Goal: Transaction & Acquisition: Download file/media

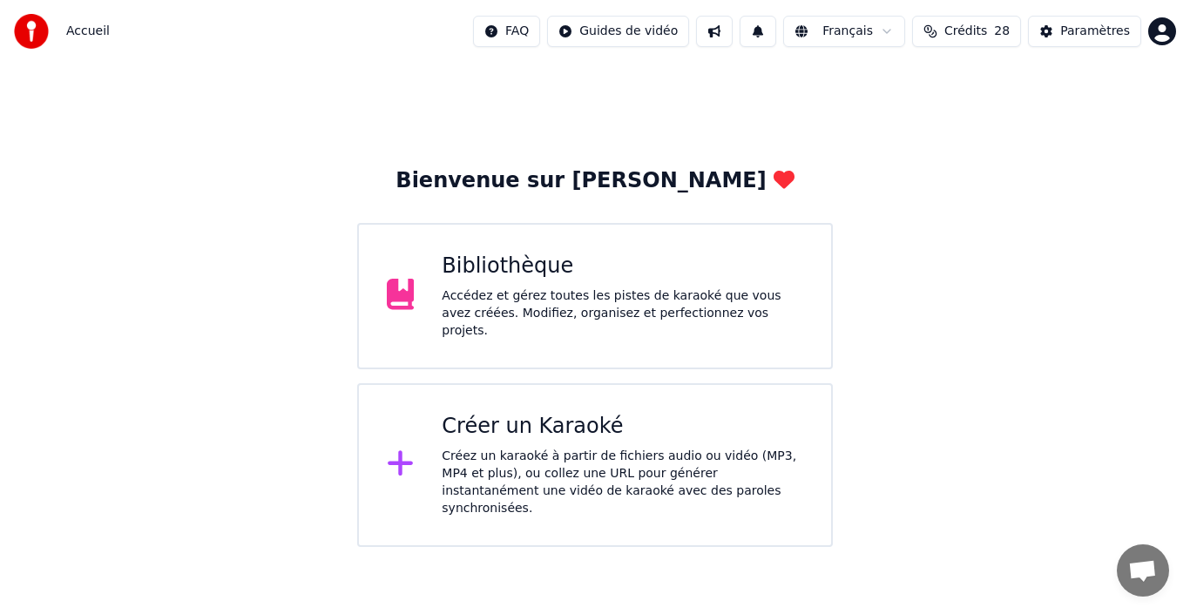
click at [555, 277] on div "Bibliothèque" at bounding box center [622, 267] width 361 height 28
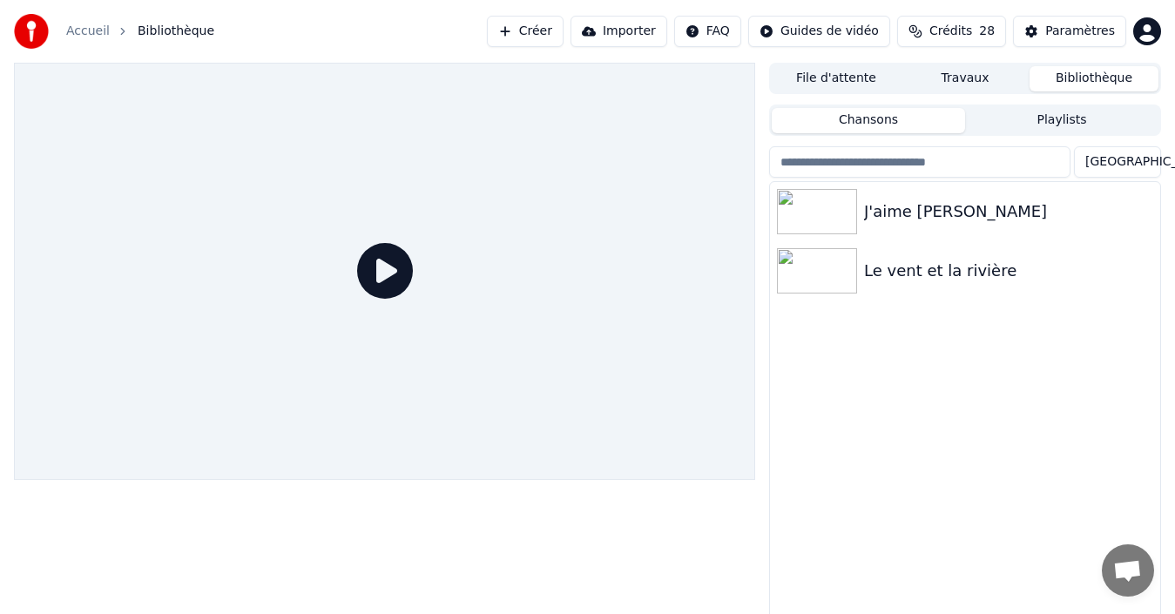
click at [579, 30] on button "Importer" at bounding box center [619, 31] width 97 height 31
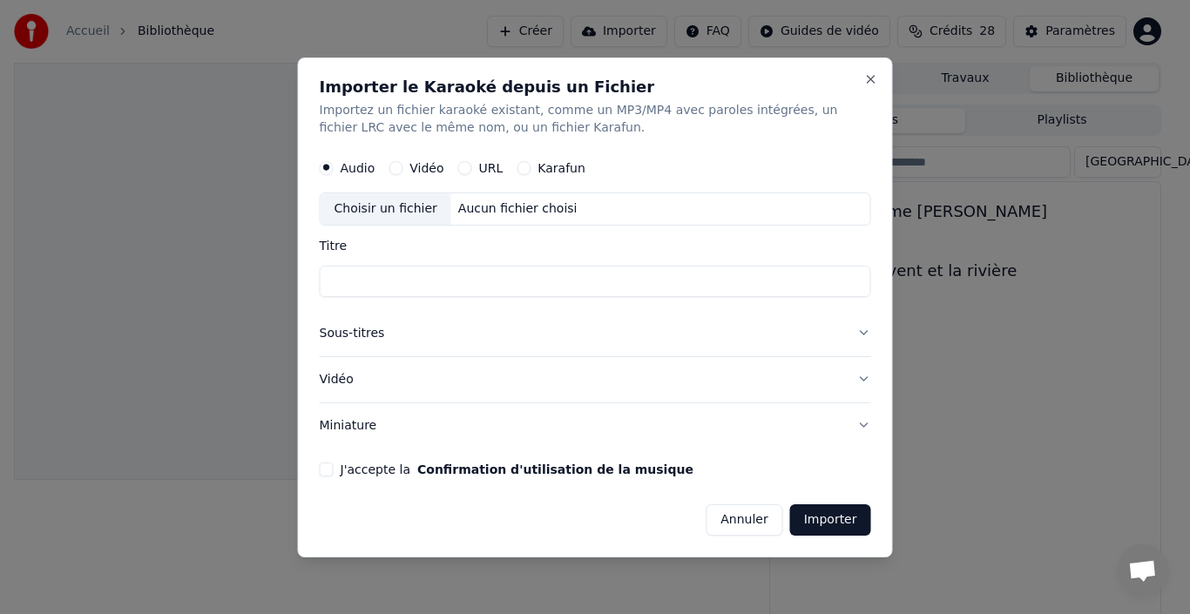
click at [405, 172] on div "Vidéo" at bounding box center [415, 168] width 55 height 14
click at [395, 169] on button "Vidéo" at bounding box center [395, 168] width 14 height 14
click at [420, 205] on div "Choisir un fichier" at bounding box center [386, 208] width 131 height 31
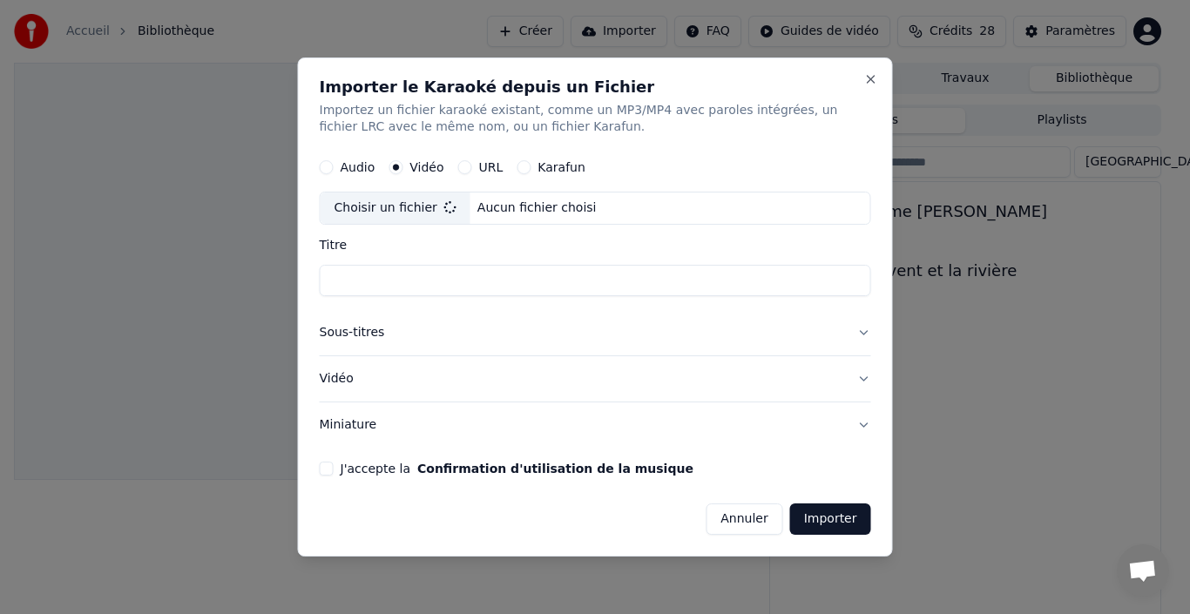
type input "**********"
click at [370, 293] on input "**********" at bounding box center [595, 281] width 551 height 31
click at [380, 334] on button "Sous-titres" at bounding box center [595, 333] width 551 height 45
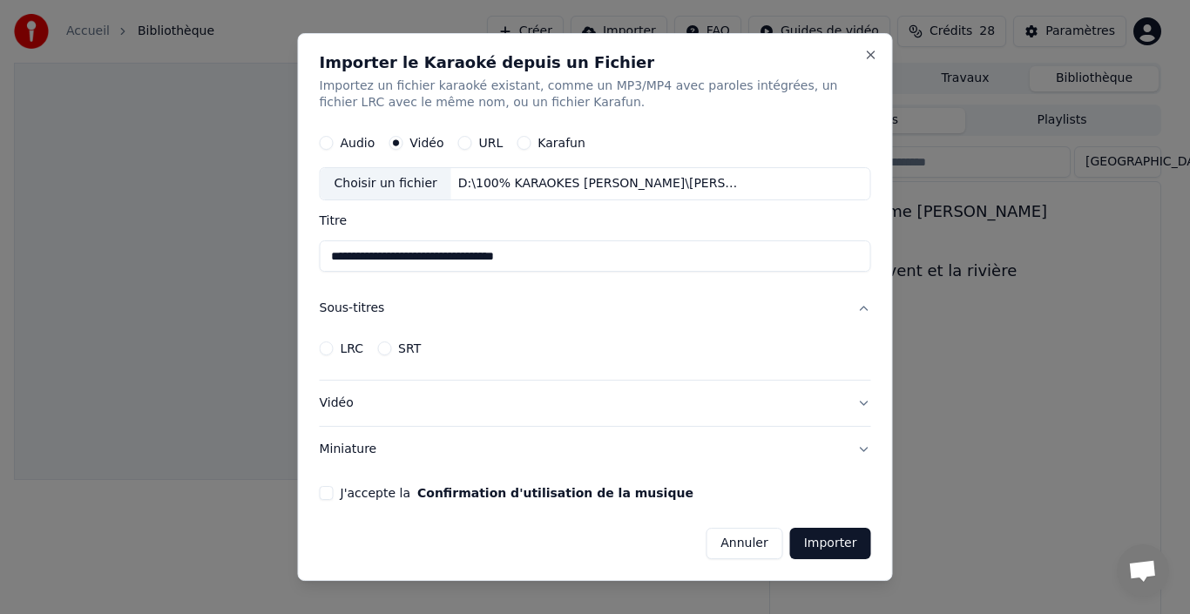
click at [328, 353] on button "LRC" at bounding box center [327, 348] width 14 height 14
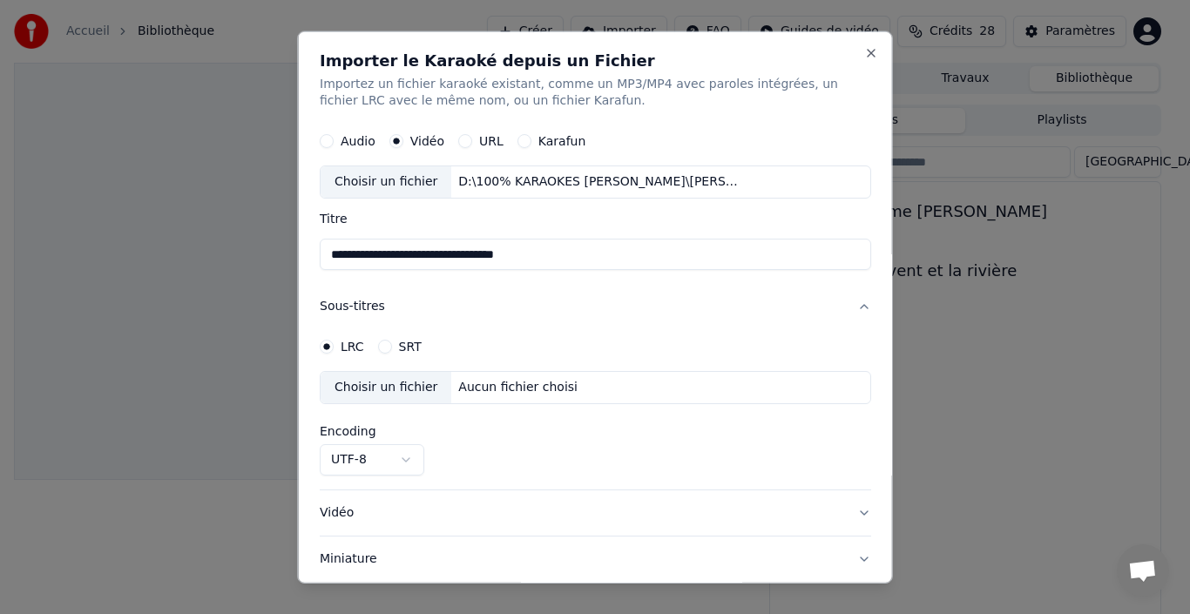
click at [385, 349] on button "SRT" at bounding box center [384, 347] width 14 height 14
click at [328, 351] on button "LRC" at bounding box center [327, 347] width 14 height 14
click at [512, 396] on div "Aucun fichier choisi" at bounding box center [517, 387] width 133 height 17
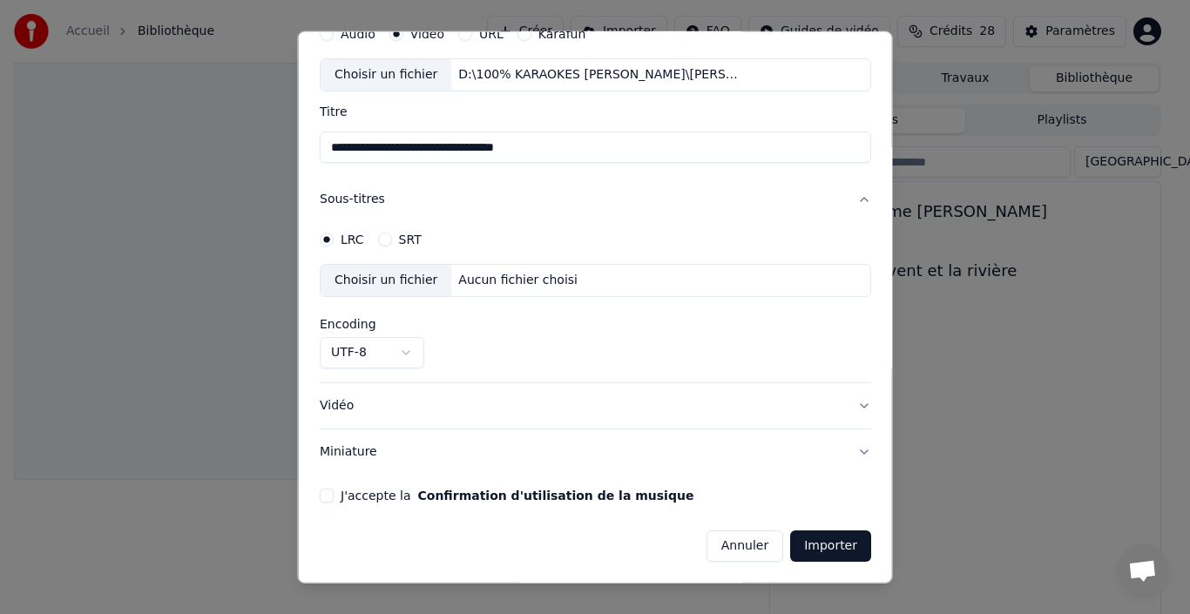
click at [496, 422] on button "Vidéo" at bounding box center [595, 405] width 551 height 45
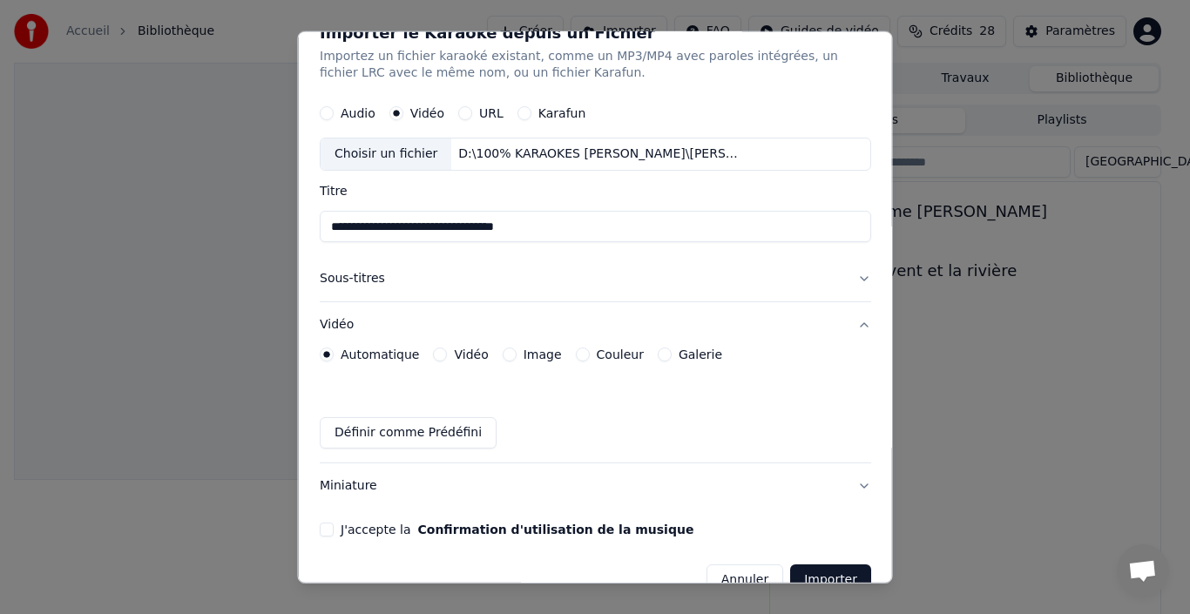
scroll to position [0, 0]
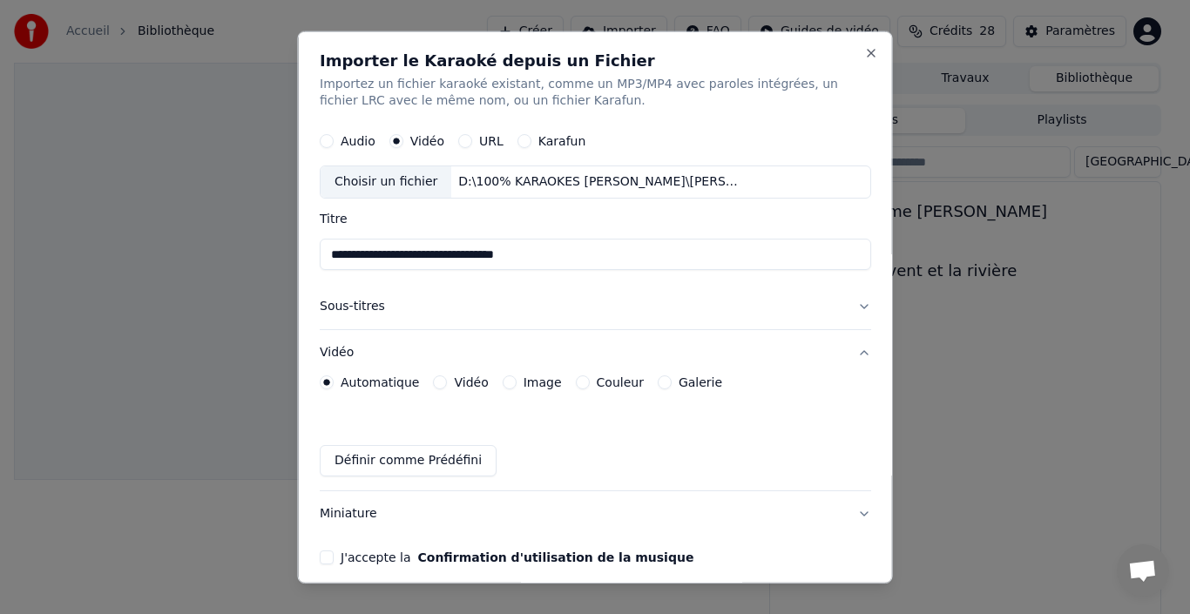
click at [863, 51] on div "**********" at bounding box center [595, 306] width 595 height 553
click at [864, 52] on button "Close" at bounding box center [871, 52] width 14 height 14
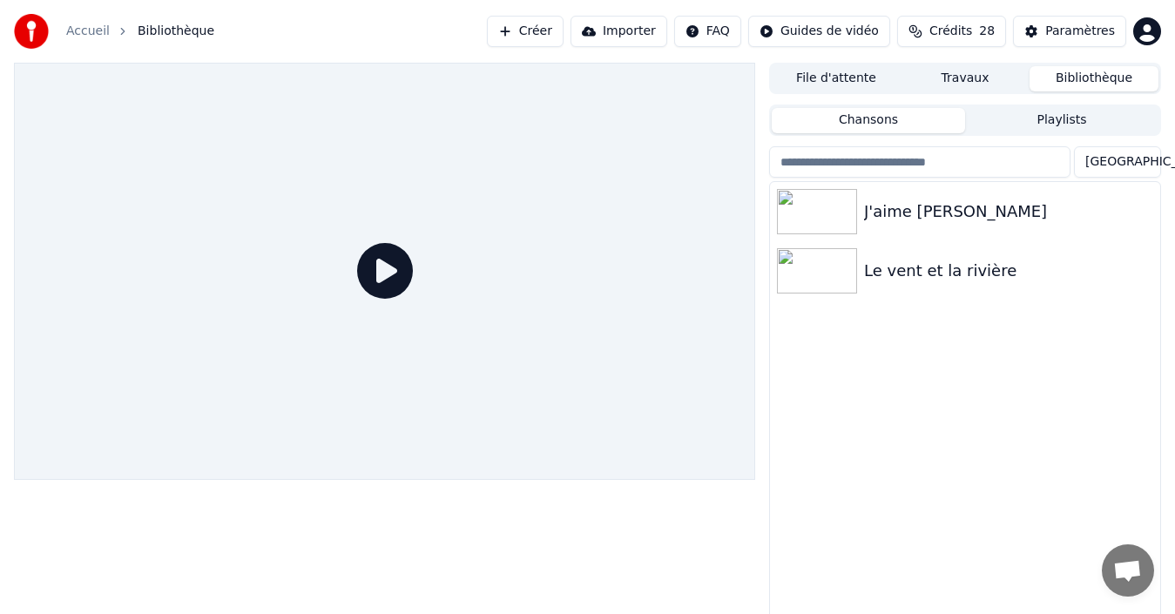
click at [527, 27] on button "Créer" at bounding box center [525, 31] width 77 height 31
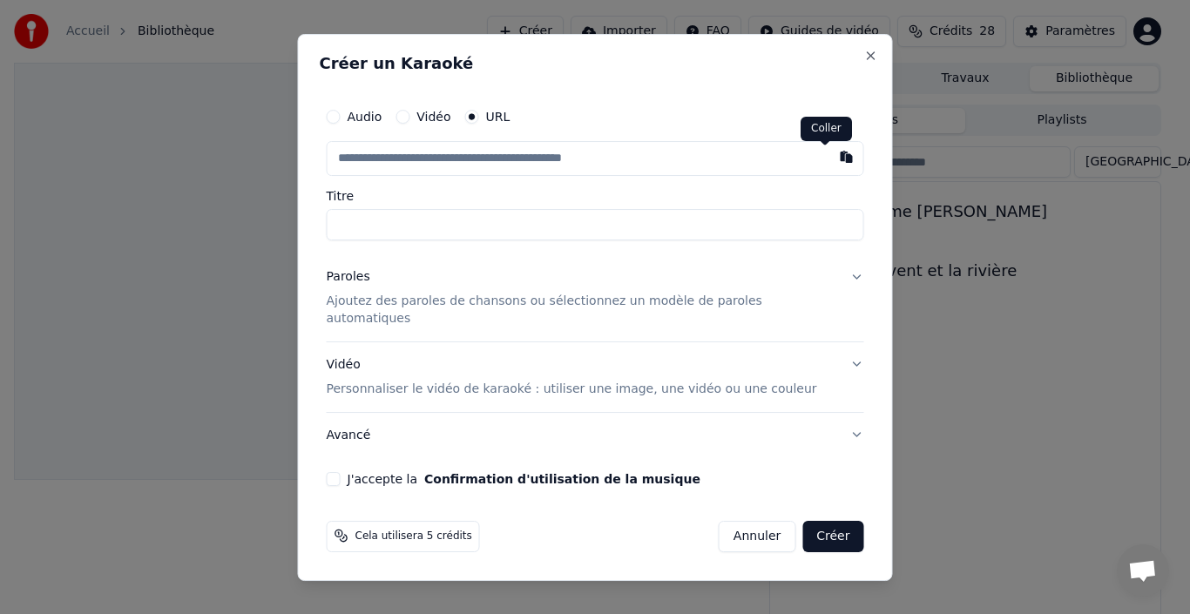
click at [829, 157] on button "button" at bounding box center [846, 156] width 35 height 31
type input "**********"
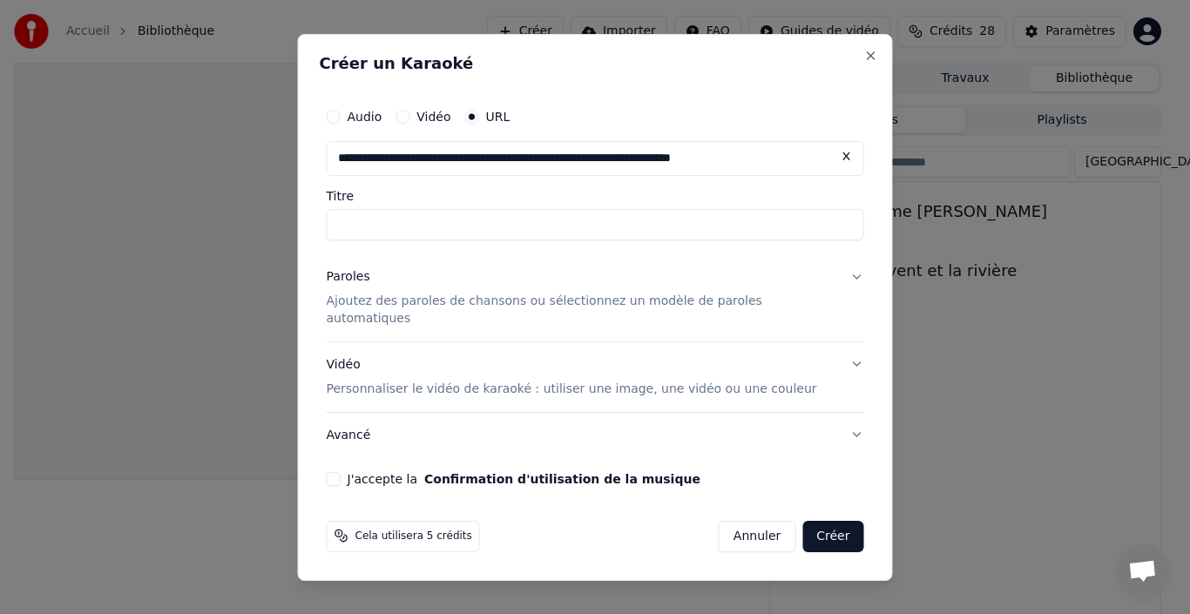
type input "**********"
click at [418, 313] on p "Ajoutez des paroles de chansons ou sélectionnez un modèle de paroles automatiqu…" at bounding box center [582, 310] width 510 height 35
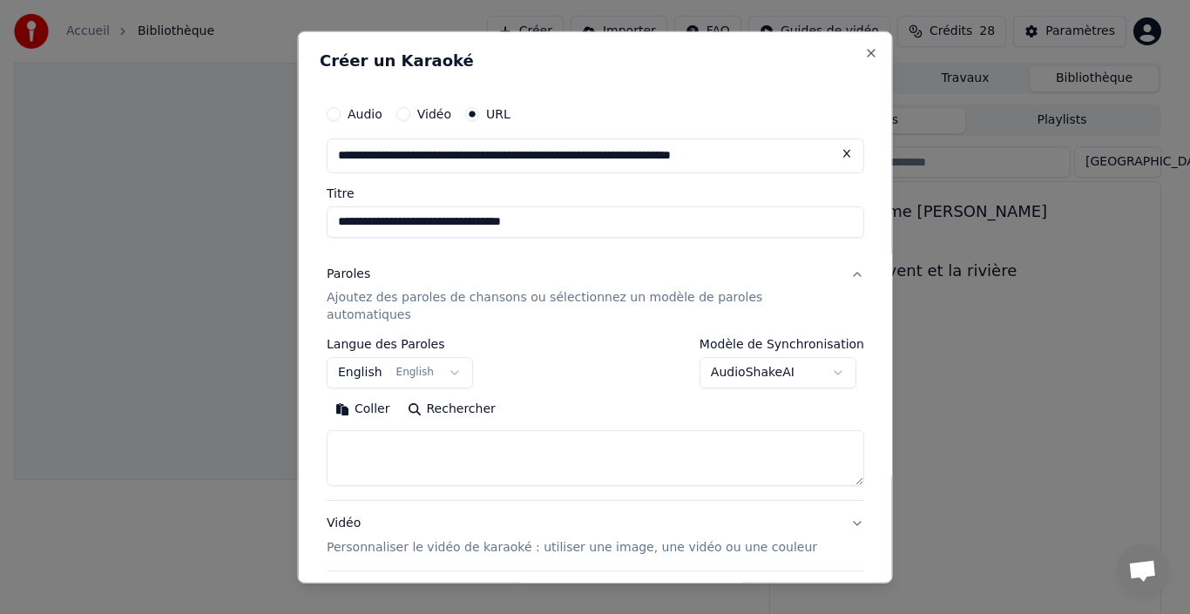
drag, startPoint x: 480, startPoint y: 348, endPoint x: 469, endPoint y: 348, distance: 11.3
click at [469, 348] on div "**********" at bounding box center [595, 363] width 537 height 51
click at [433, 357] on button "English English" at bounding box center [400, 372] width 146 height 31
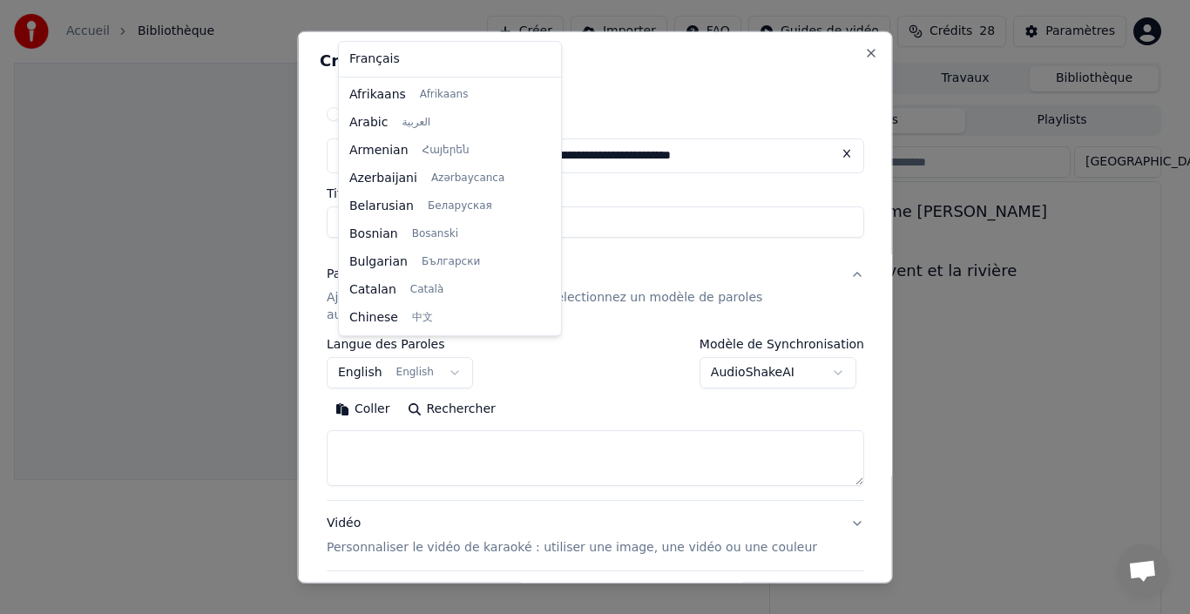
scroll to position [139, 0]
select select "**"
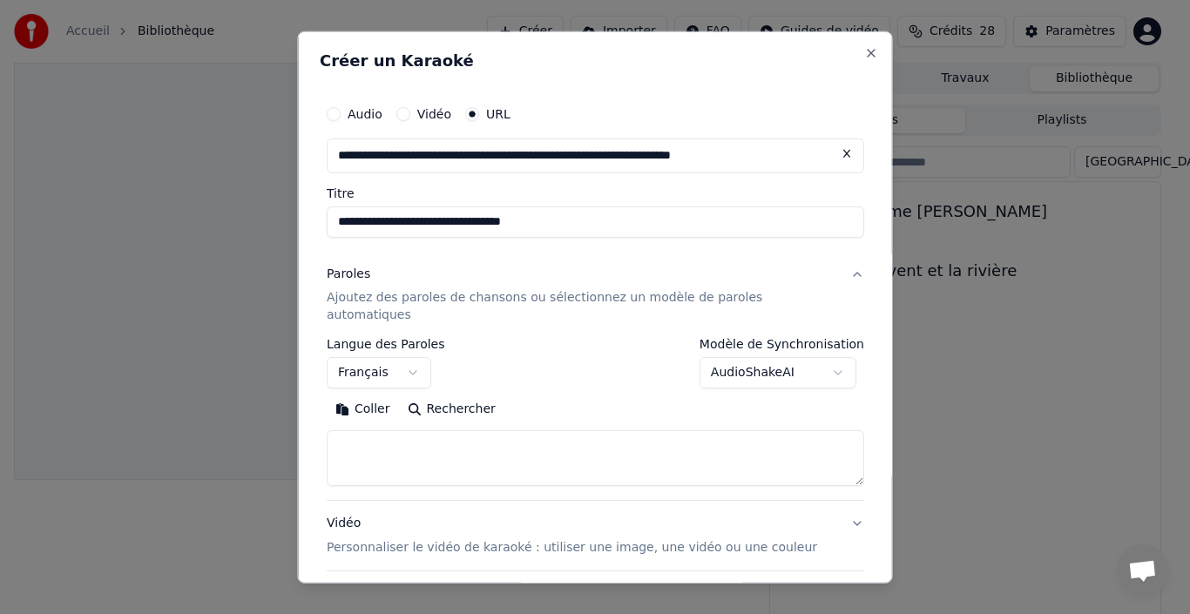
click at [442, 432] on textarea at bounding box center [595, 458] width 537 height 56
click at [375, 395] on button "Coller" at bounding box center [363, 409] width 72 height 28
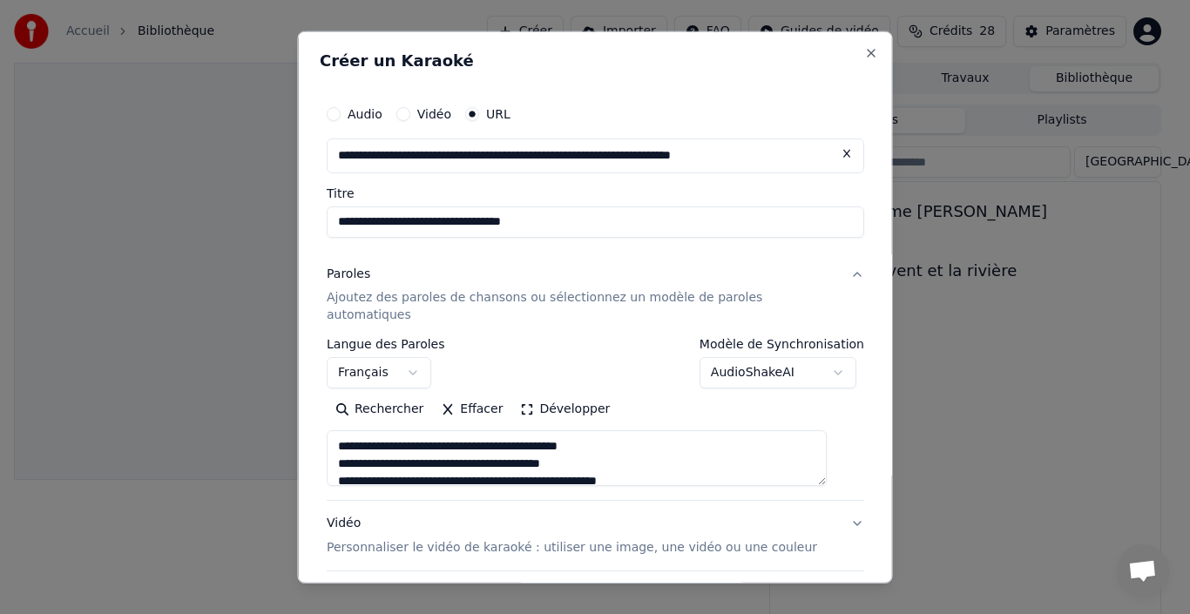
type textarea "**********"
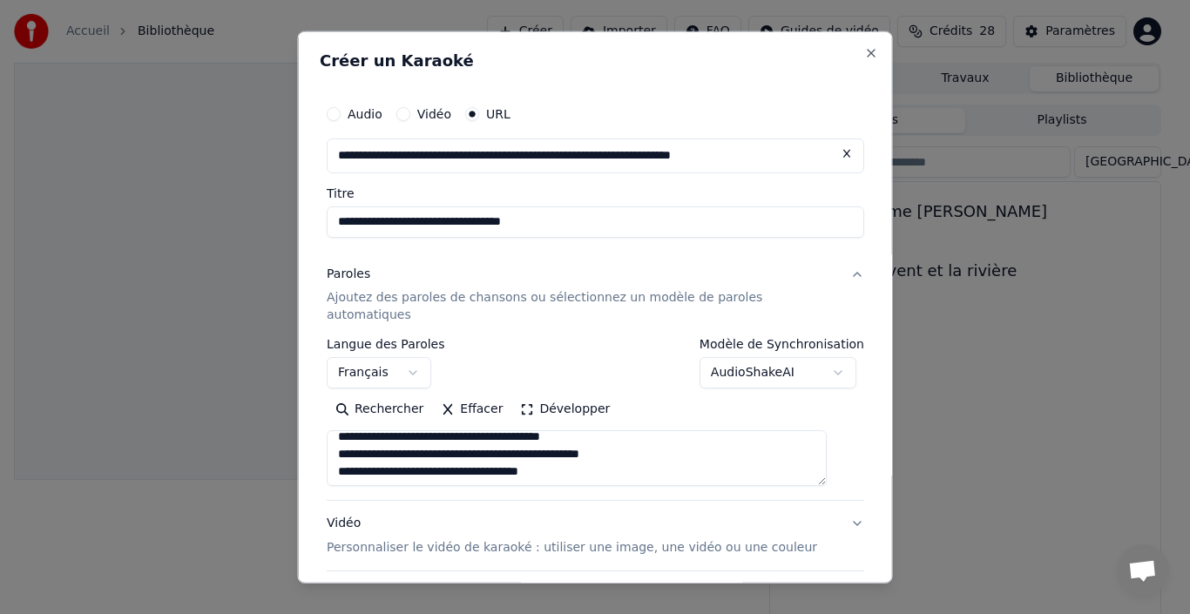
scroll to position [149, 0]
drag, startPoint x: 348, startPoint y: 446, endPoint x: 590, endPoint y: 442, distance: 242.2
click at [590, 442] on textarea "**********" at bounding box center [577, 458] width 500 height 56
click at [479, 397] on button "Effacer" at bounding box center [471, 409] width 79 height 28
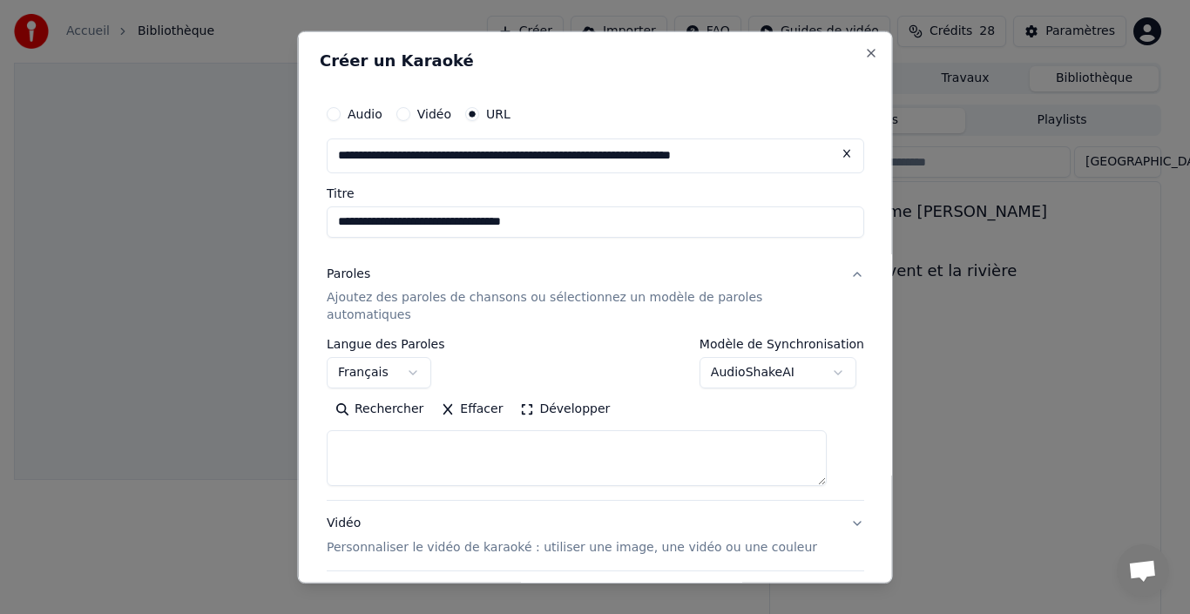
scroll to position [0, 0]
click at [375, 395] on button "Coller" at bounding box center [363, 409] width 72 height 28
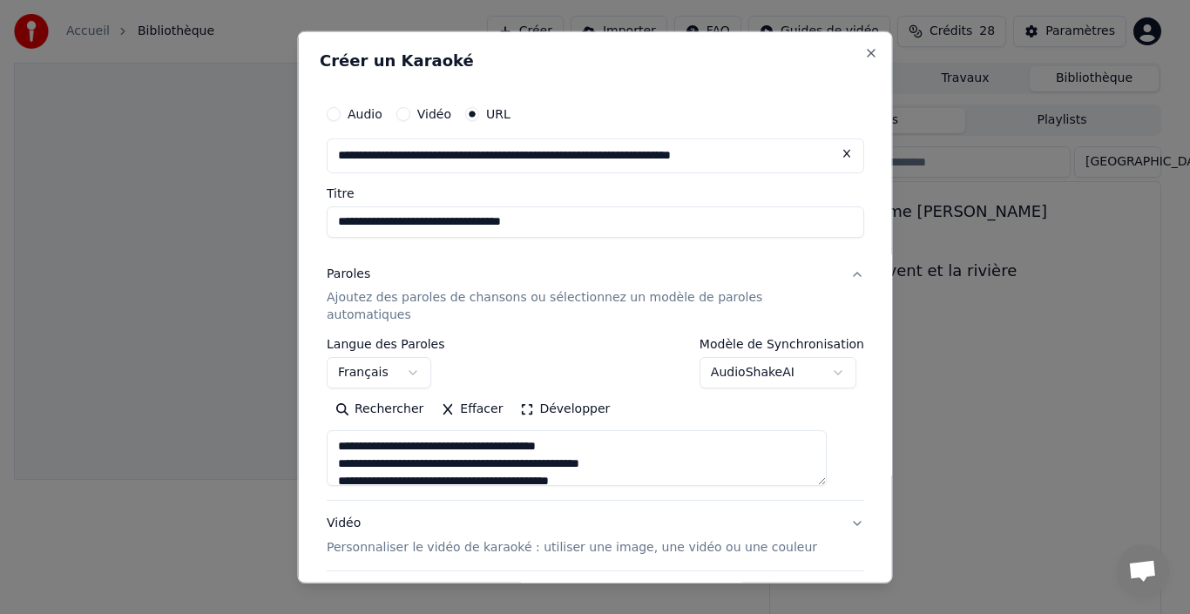
type textarea "**********"
click at [469, 395] on button "Effacer" at bounding box center [471, 409] width 79 height 28
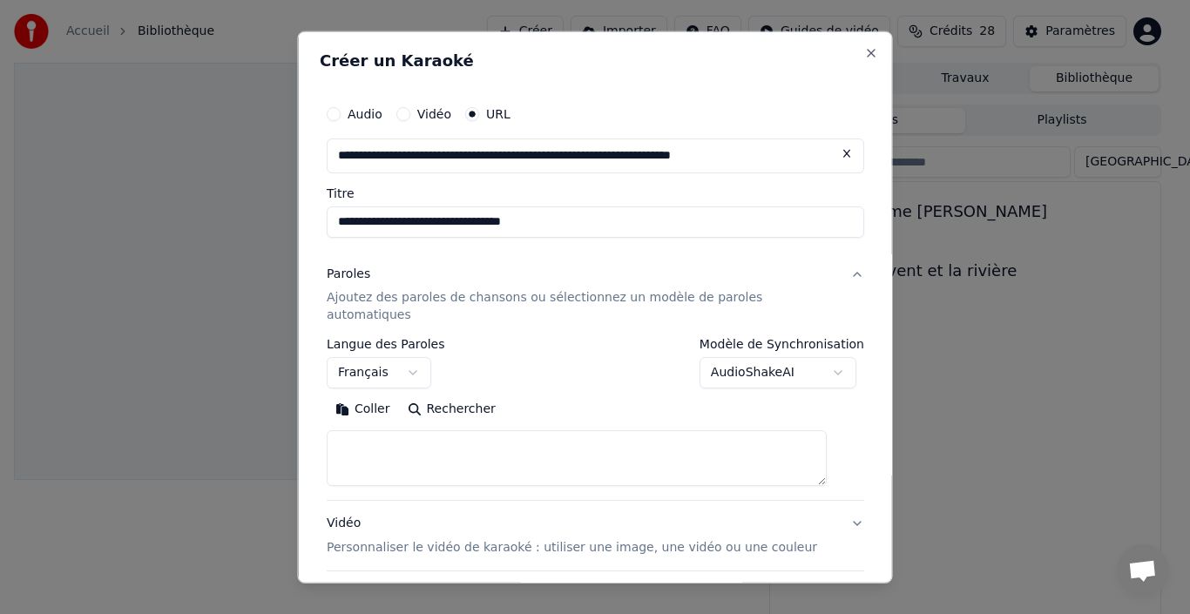
click at [372, 395] on button "Coller" at bounding box center [363, 409] width 72 height 28
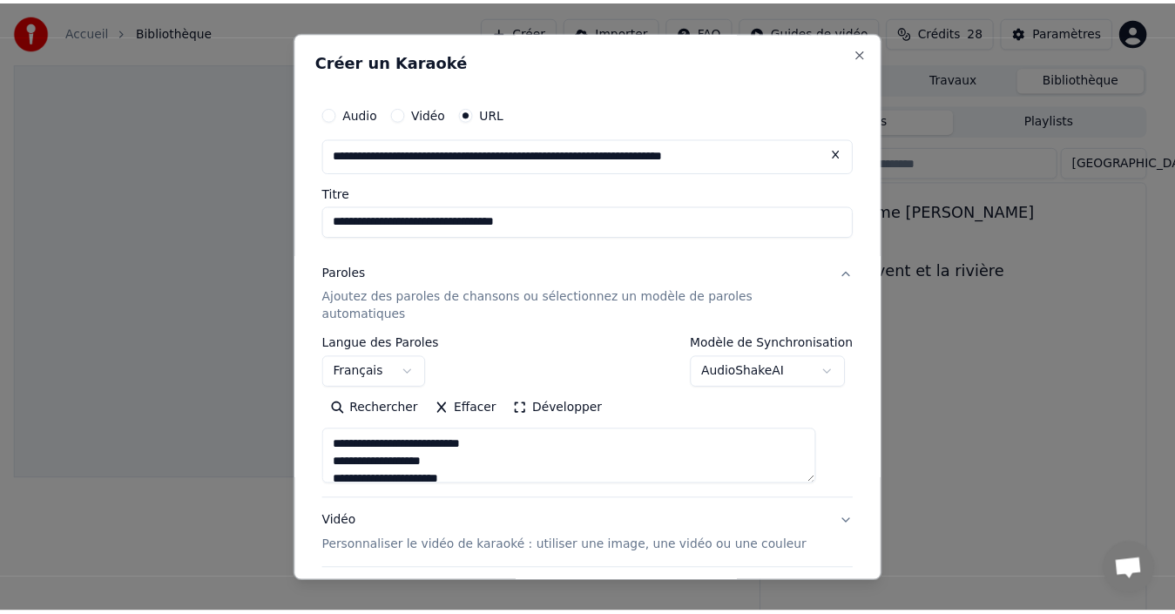
scroll to position [138, 0]
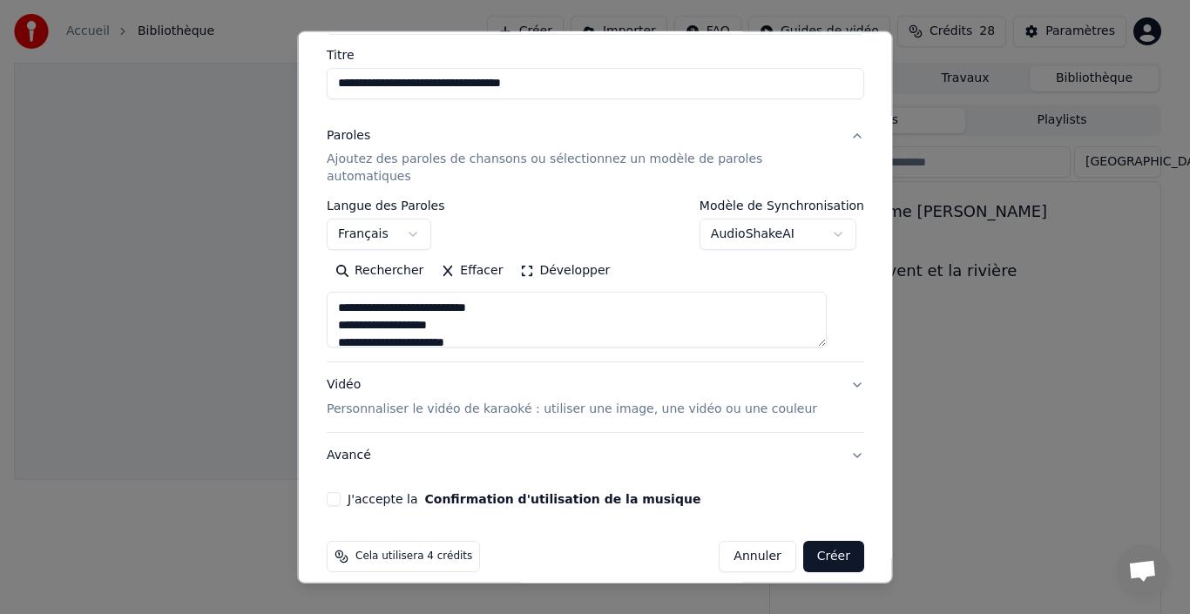
click at [341, 492] on button "J'accepte la Confirmation d'utilisation de la musique" at bounding box center [334, 499] width 14 height 14
click at [753, 213] on body "**********" at bounding box center [587, 307] width 1175 height 614
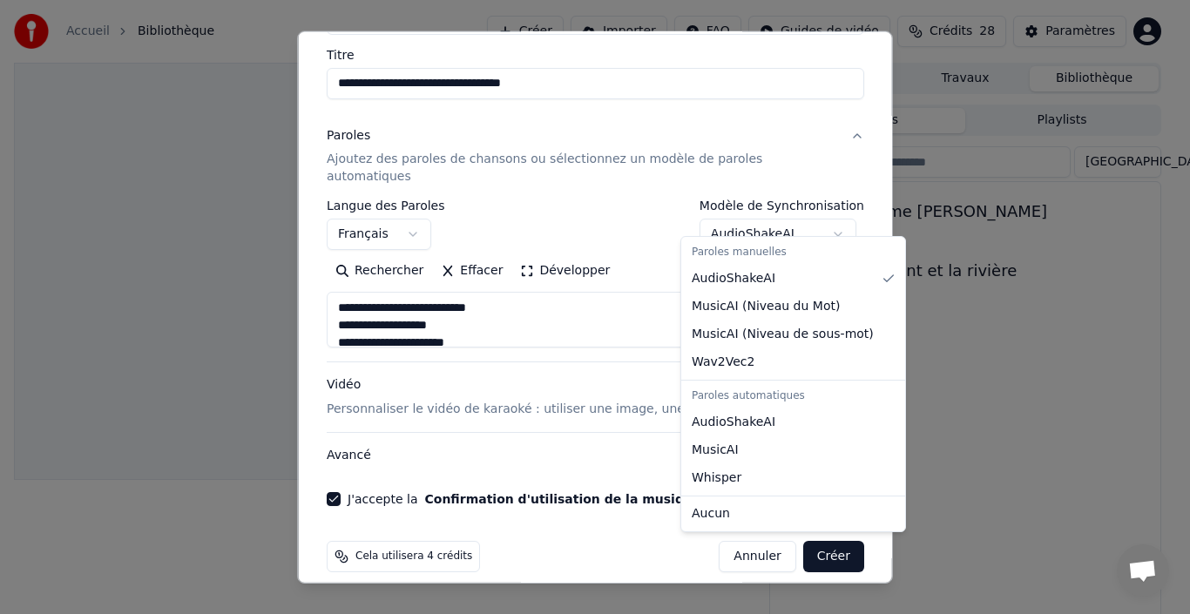
click at [753, 213] on body "**********" at bounding box center [587, 307] width 1175 height 614
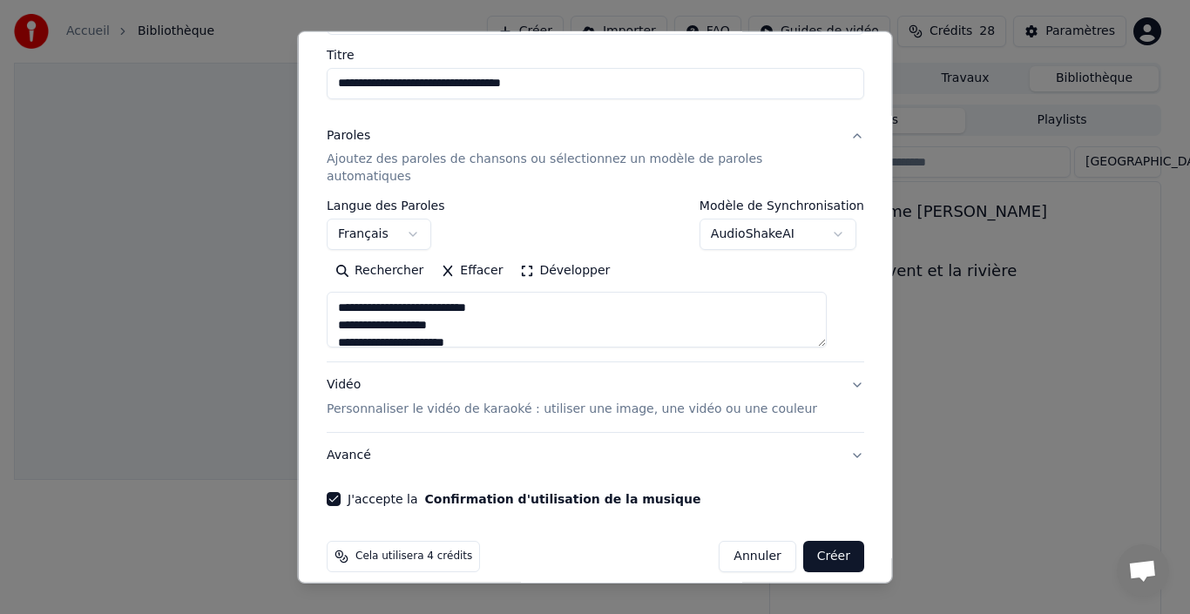
click at [804, 543] on button "Créer" at bounding box center [832, 556] width 61 height 31
type textarea "**********"
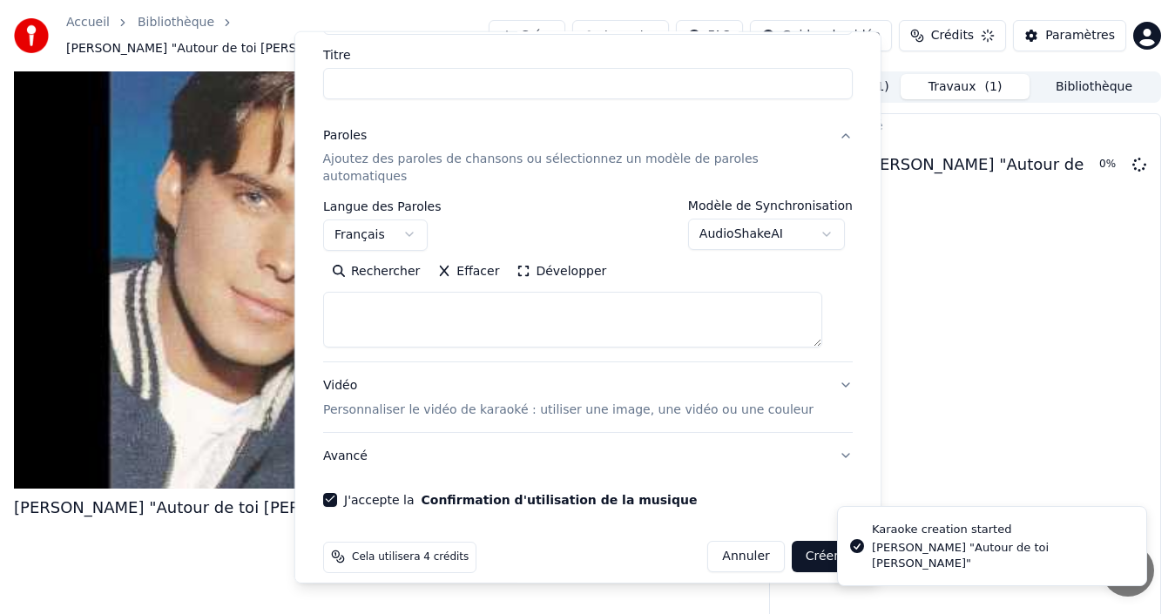
drag, startPoint x: 596, startPoint y: 159, endPoint x: 595, endPoint y: 224, distance: 64.5
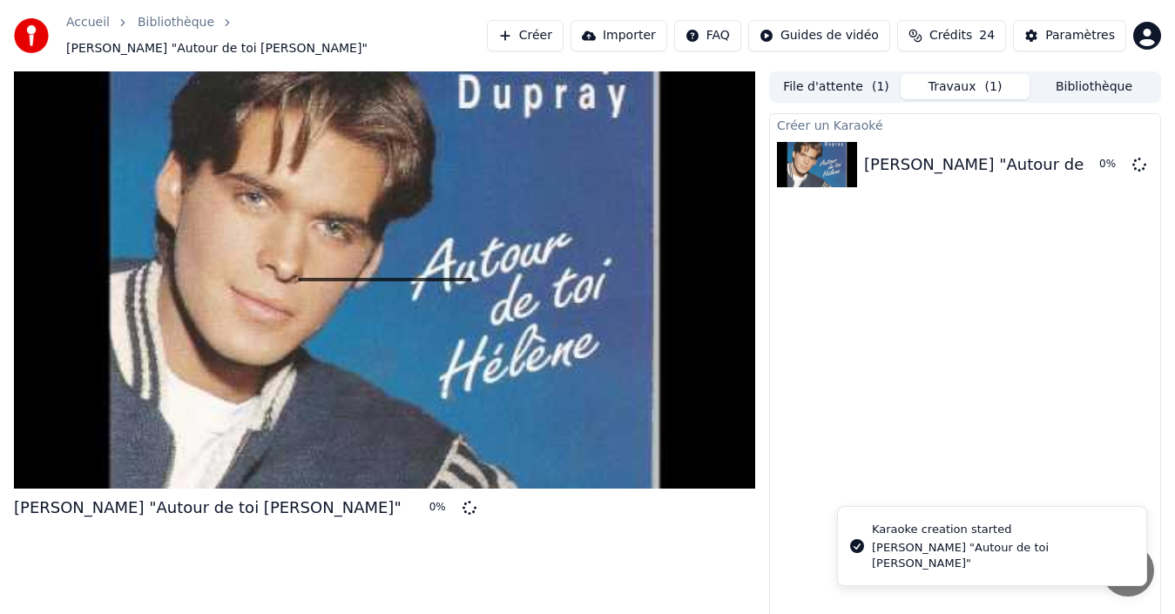
click at [595, 230] on div at bounding box center [384, 279] width 741 height 417
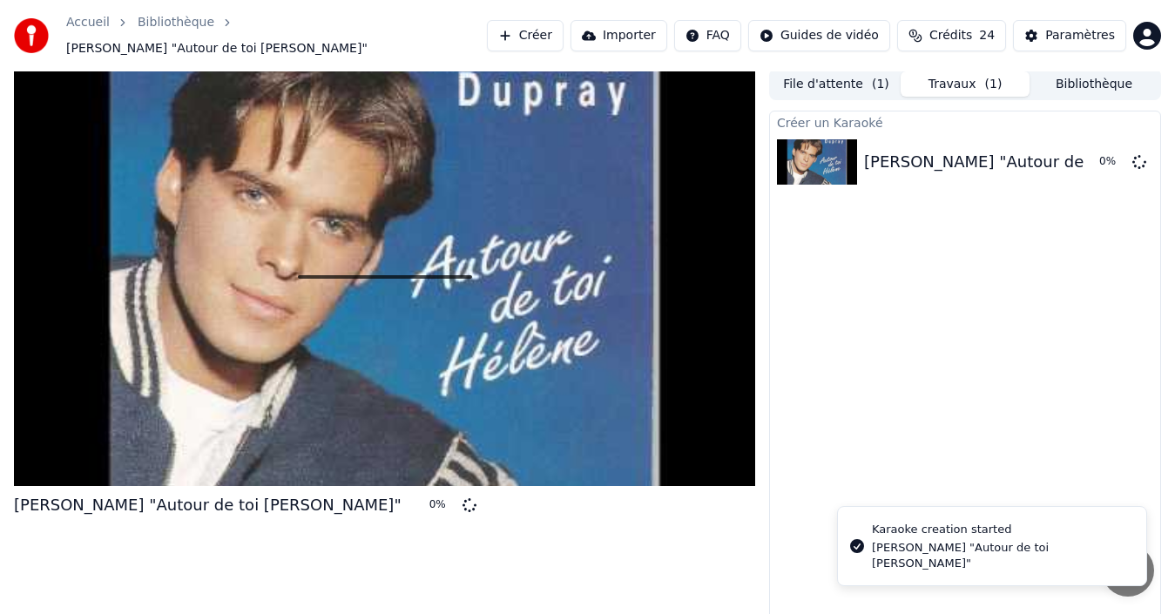
scroll to position [0, 0]
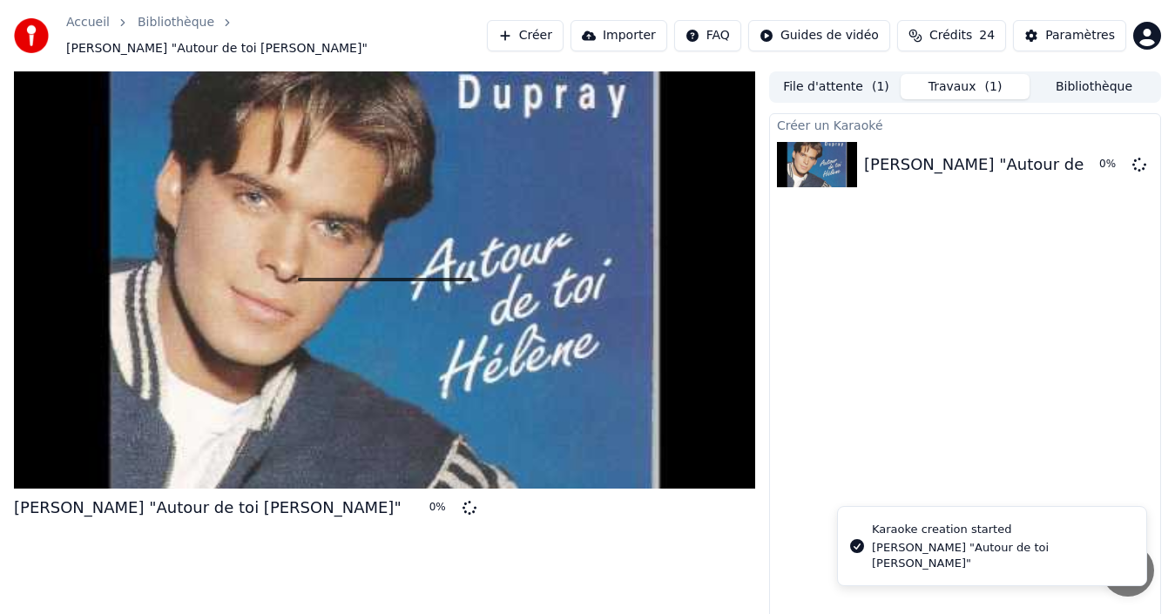
drag, startPoint x: 568, startPoint y: 422, endPoint x: 571, endPoint y: 436, distance: 13.3
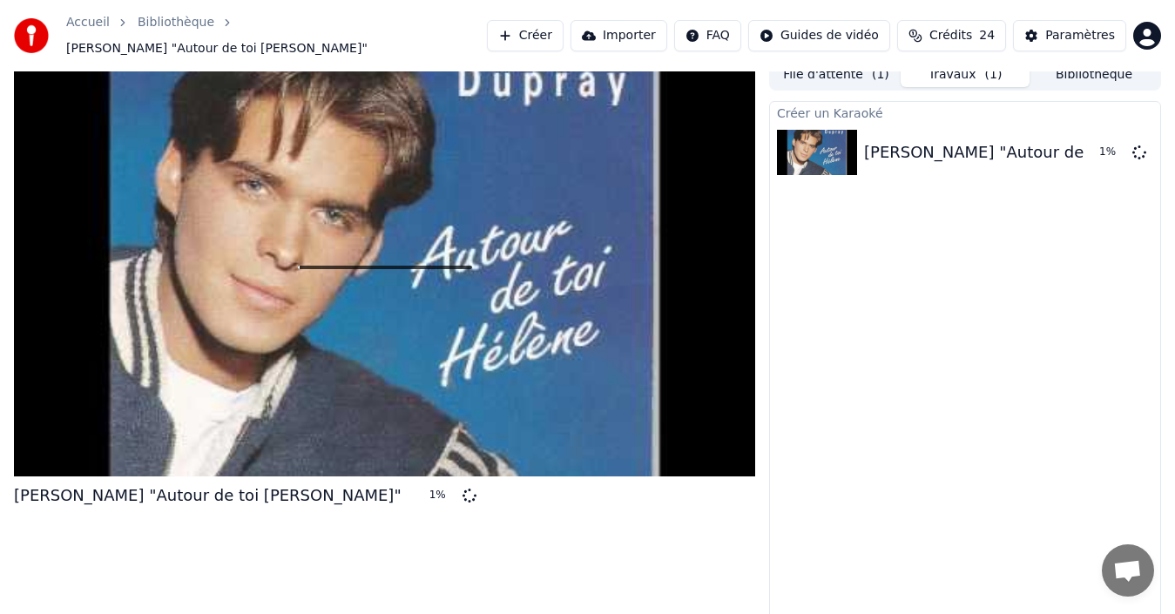
drag, startPoint x: 583, startPoint y: 438, endPoint x: 583, endPoint y: 418, distance: 20.0
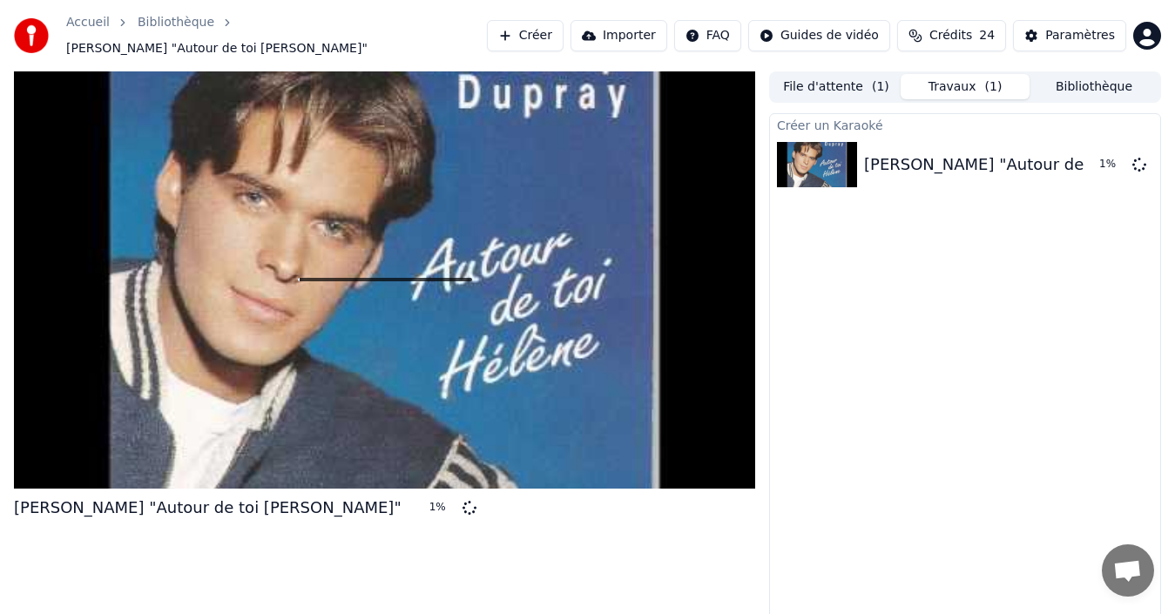
scroll to position [12, 0]
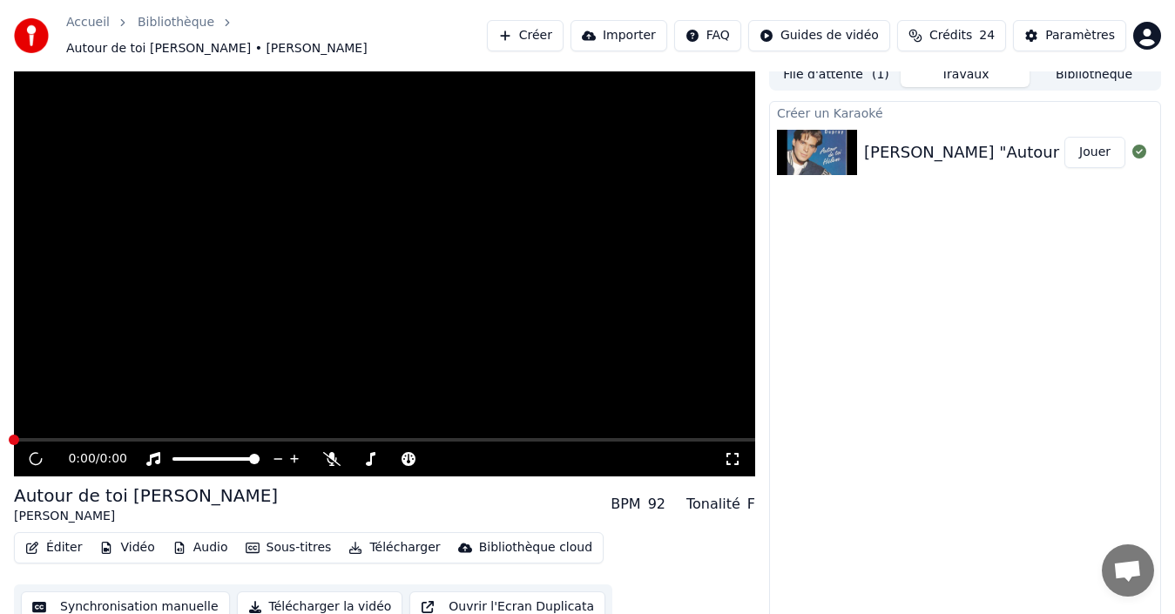
click at [790, 270] on div "Créer un Karaoké [PERSON_NAME] "Autour de toi [PERSON_NAME]" at bounding box center [965, 362] width 392 height 522
click at [309, 359] on video at bounding box center [384, 267] width 741 height 417
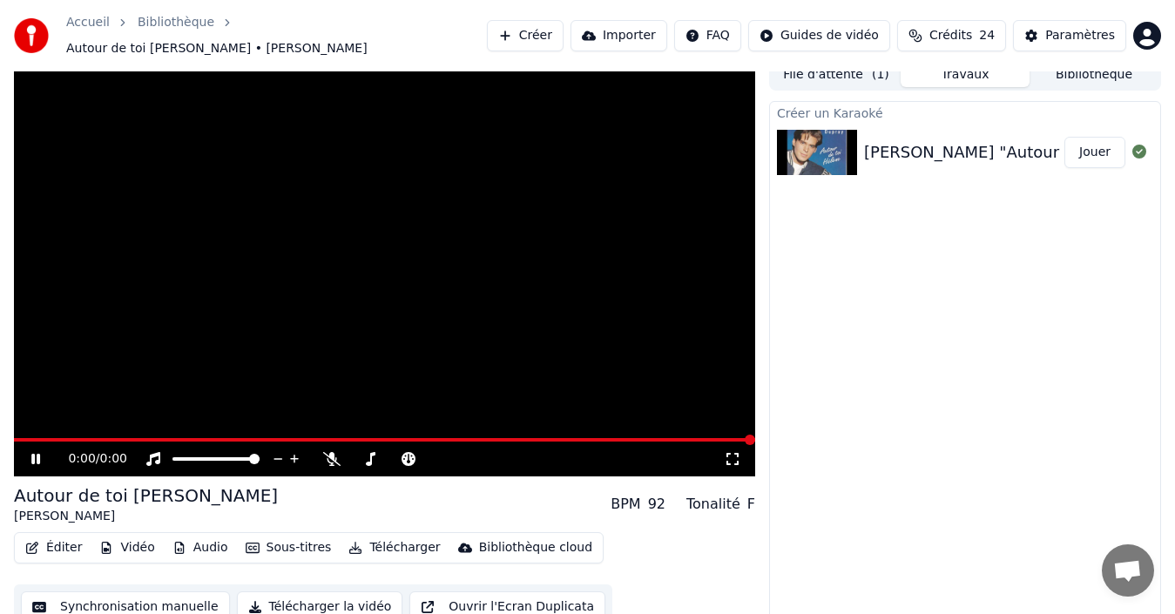
click at [309, 357] on video at bounding box center [384, 267] width 741 height 417
click at [402, 357] on video at bounding box center [384, 267] width 741 height 417
click at [874, 168] on div "[PERSON_NAME] "Autour de toi [PERSON_NAME]" [PERSON_NAME]" at bounding box center [965, 152] width 390 height 59
click at [1110, 150] on button "Jouer" at bounding box center [1094, 152] width 61 height 31
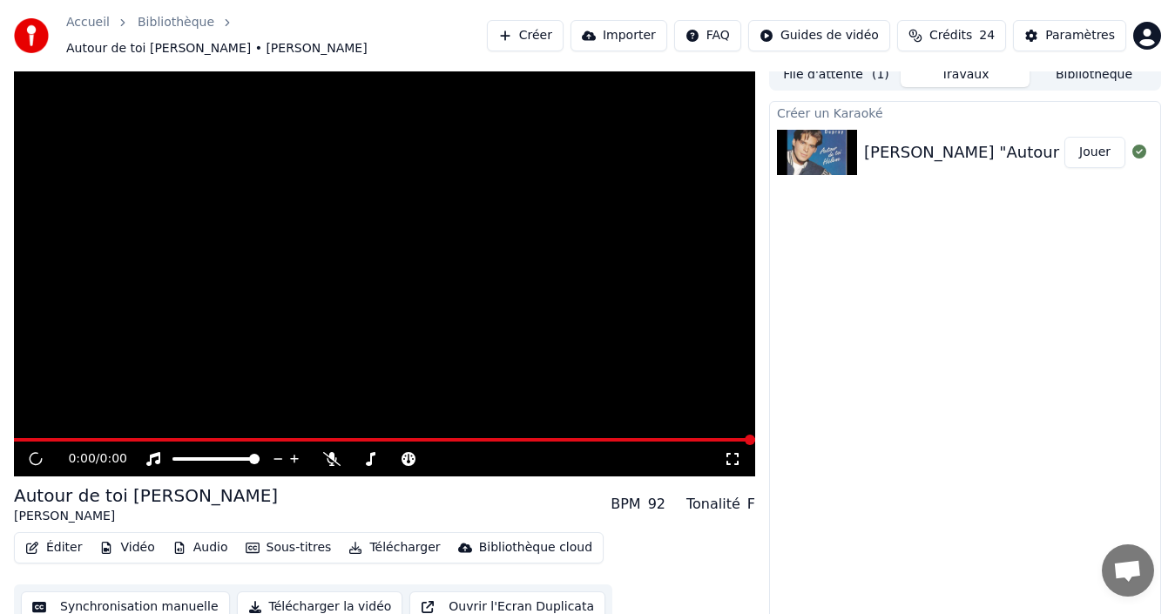
click at [861, 51] on div "Accueil Bibliothèque Autour de toi [PERSON_NAME] • [PERSON_NAME] Créer Importer…" at bounding box center [587, 35] width 1175 height 71
click at [861, 60] on div "Accueil Bibliothèque Autour de toi [PERSON_NAME] • [PERSON_NAME] Créer Importer…" at bounding box center [587, 35] width 1175 height 71
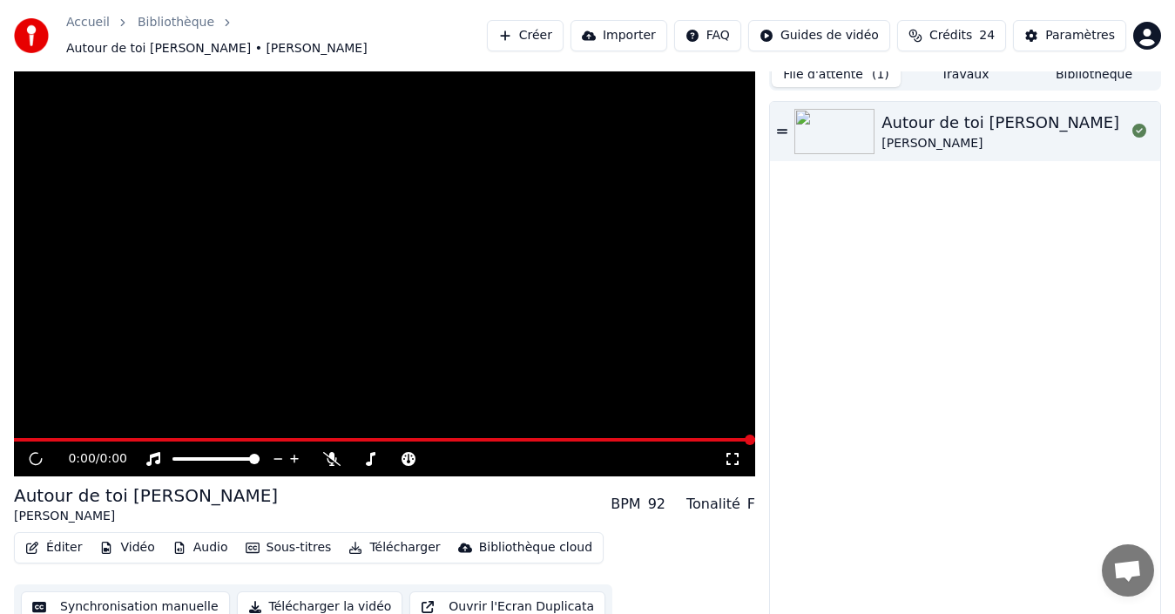
click at [861, 68] on button "File d'attente ( 1 )" at bounding box center [836, 74] width 129 height 25
click at [927, 68] on button "Travaux" at bounding box center [965, 74] width 129 height 25
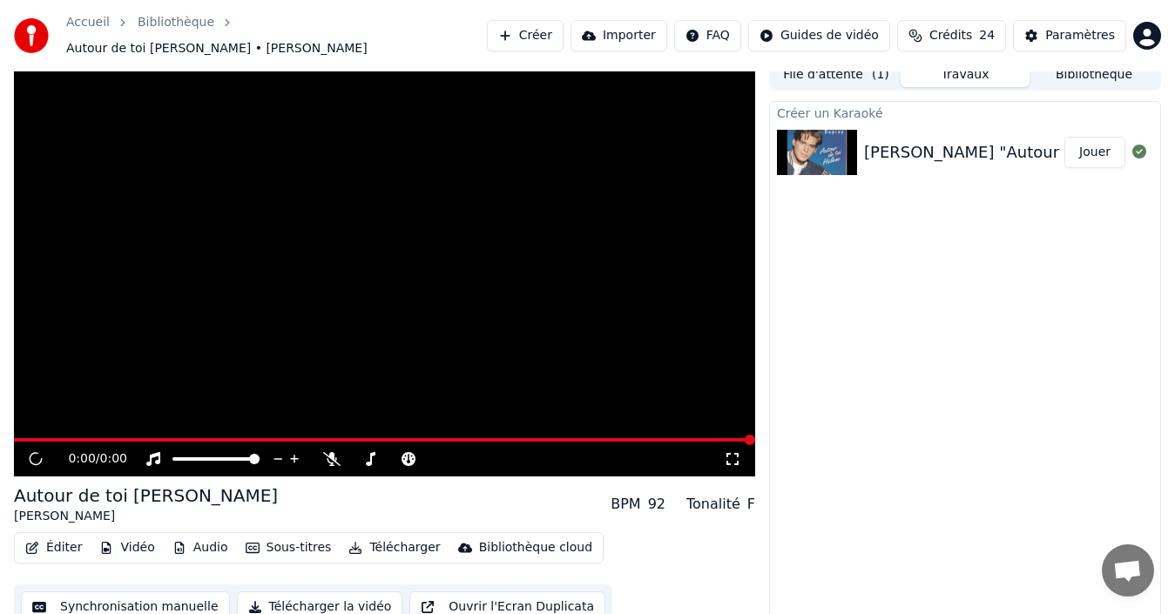
click at [1061, 66] on button "Bibliothèque" at bounding box center [1094, 74] width 129 height 25
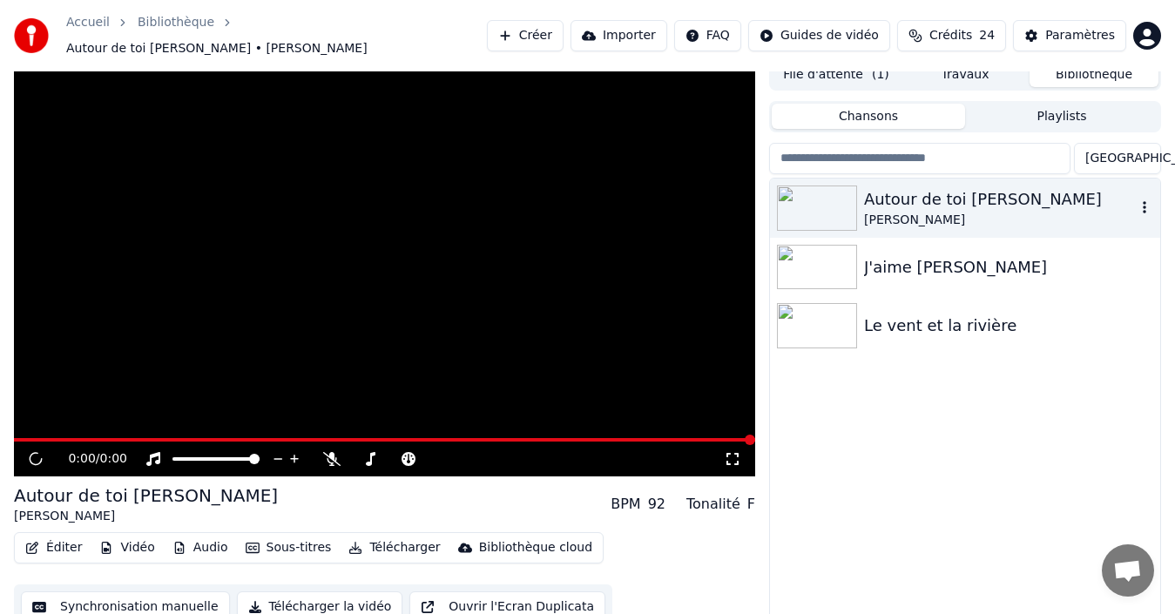
click at [888, 212] on div "[PERSON_NAME]" at bounding box center [1000, 220] width 272 height 17
click at [875, 256] on div "J'aime [PERSON_NAME]" at bounding box center [1000, 267] width 272 height 24
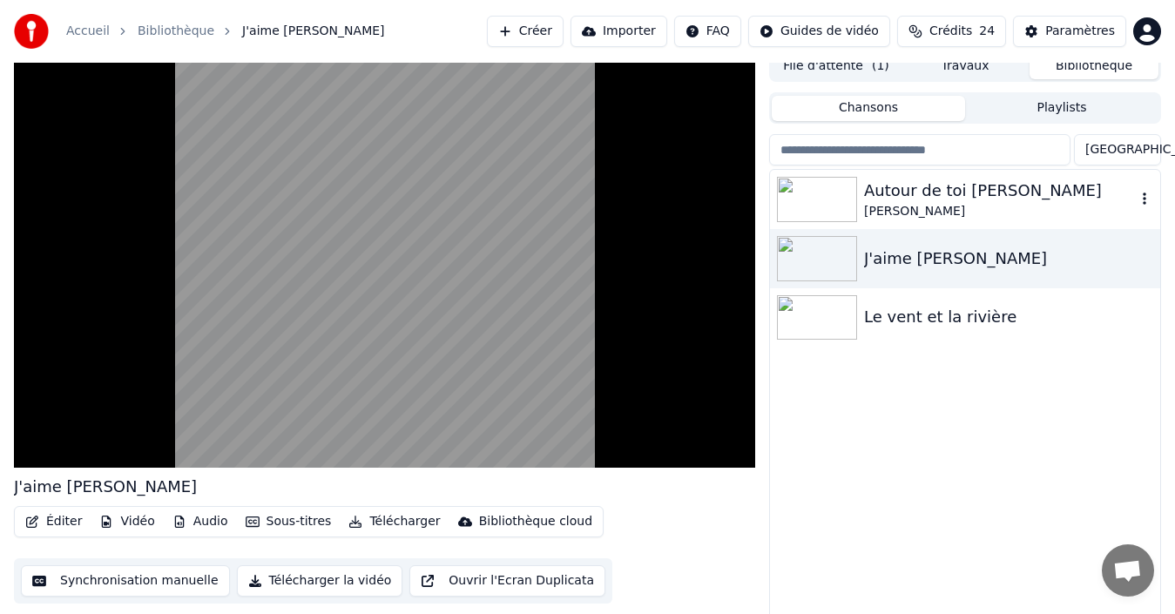
click at [900, 204] on div "[PERSON_NAME]" at bounding box center [1000, 211] width 272 height 17
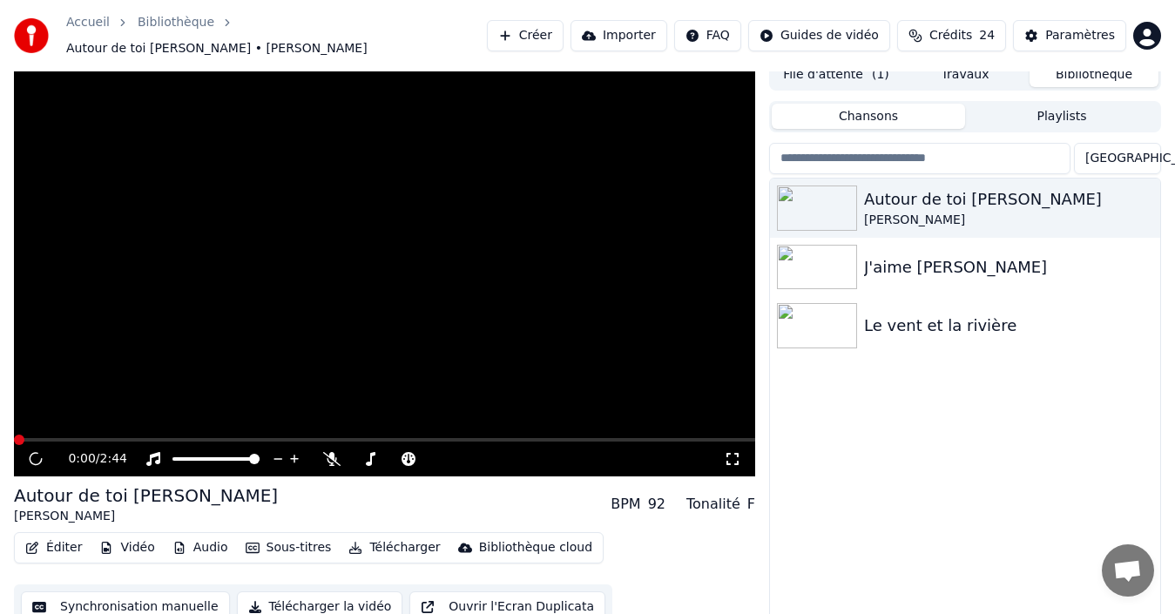
click at [1155, 542] on div "Autour de toi [PERSON_NAME] J'aime [PERSON_NAME] Le vent et la rivière" at bounding box center [965, 408] width 390 height 459
click at [1138, 560] on span "Ouvrir le chat" at bounding box center [1127, 572] width 29 height 24
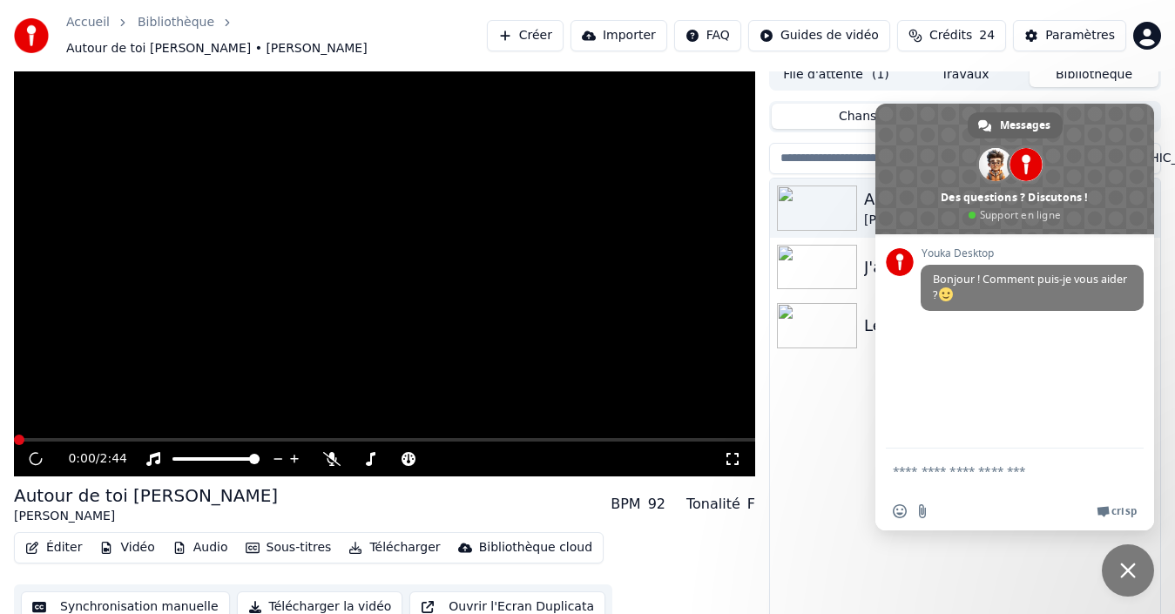
drag, startPoint x: 1010, startPoint y: 387, endPoint x: 1019, endPoint y: 385, distance: 8.9
drag, startPoint x: 1018, startPoint y: 381, endPoint x: 1018, endPoint y: 390, distance: 9.6
click at [860, 414] on div "Autour de toi [PERSON_NAME] J'aime [PERSON_NAME] Le vent et la rivière" at bounding box center [965, 408] width 390 height 459
click at [1109, 560] on span "Fermer le chat" at bounding box center [1128, 570] width 52 height 52
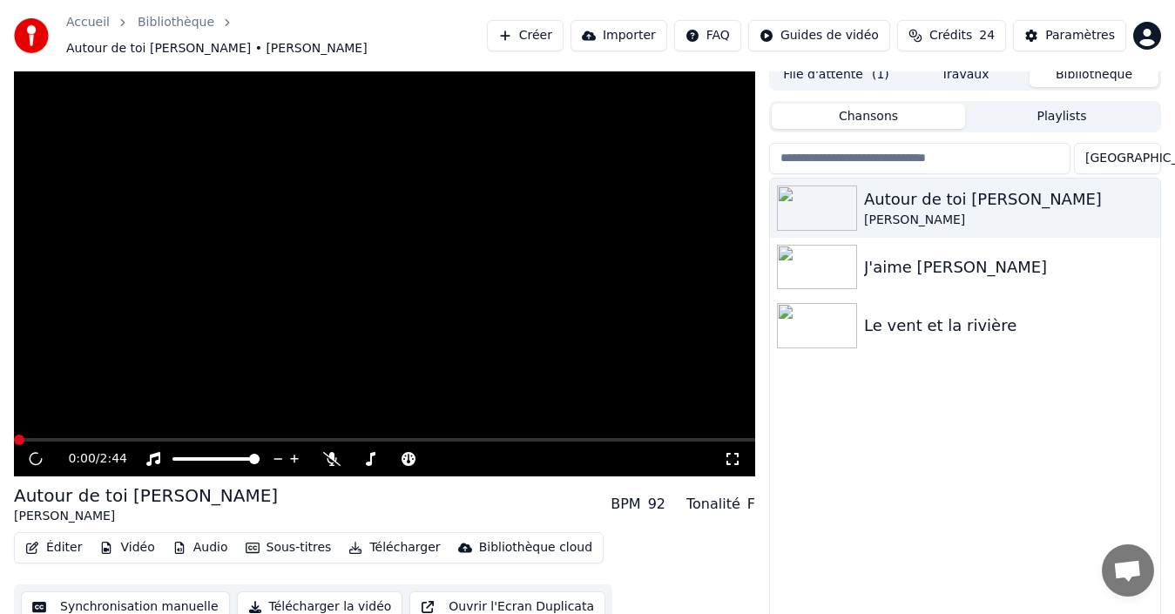
click at [879, 409] on div "Autour de toi [PERSON_NAME] J'aime [PERSON_NAME] Le vent et la rivière" at bounding box center [965, 408] width 390 height 459
click at [736, 452] on icon at bounding box center [732, 459] width 17 height 14
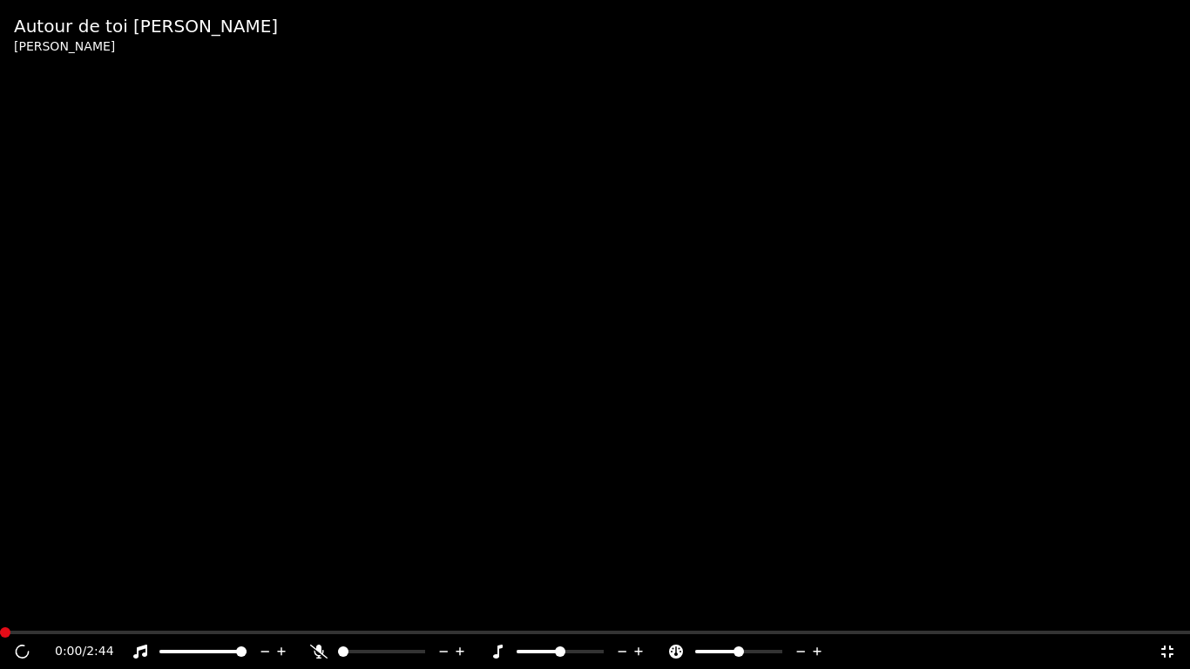
click at [1164, 613] on icon at bounding box center [1166, 652] width 17 height 14
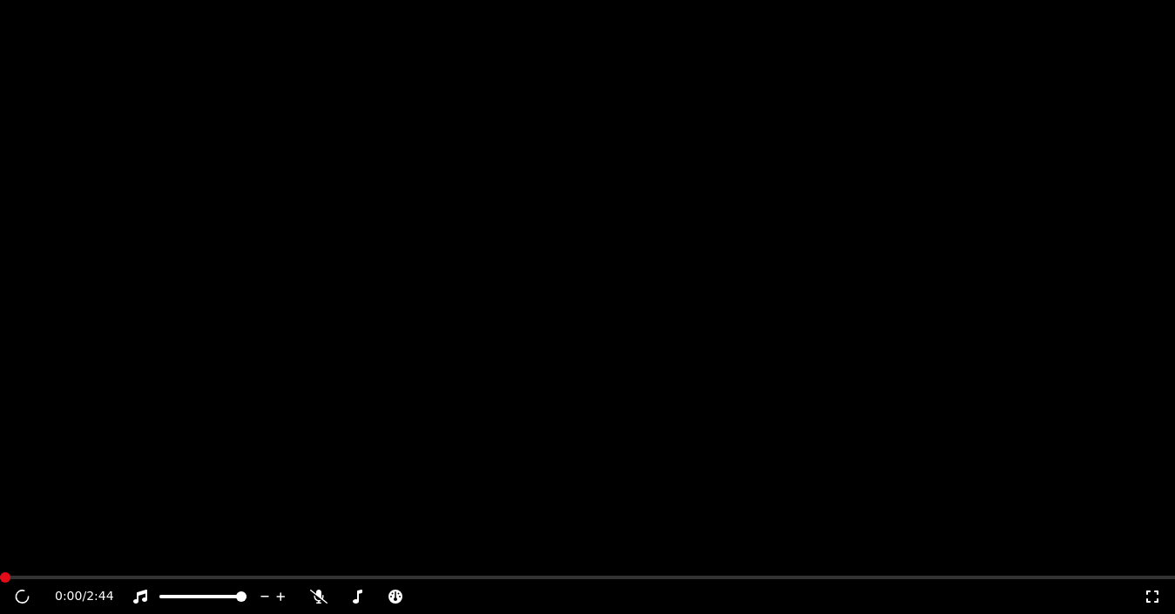
click at [74, 588] on span "0:00" at bounding box center [68, 596] width 27 height 17
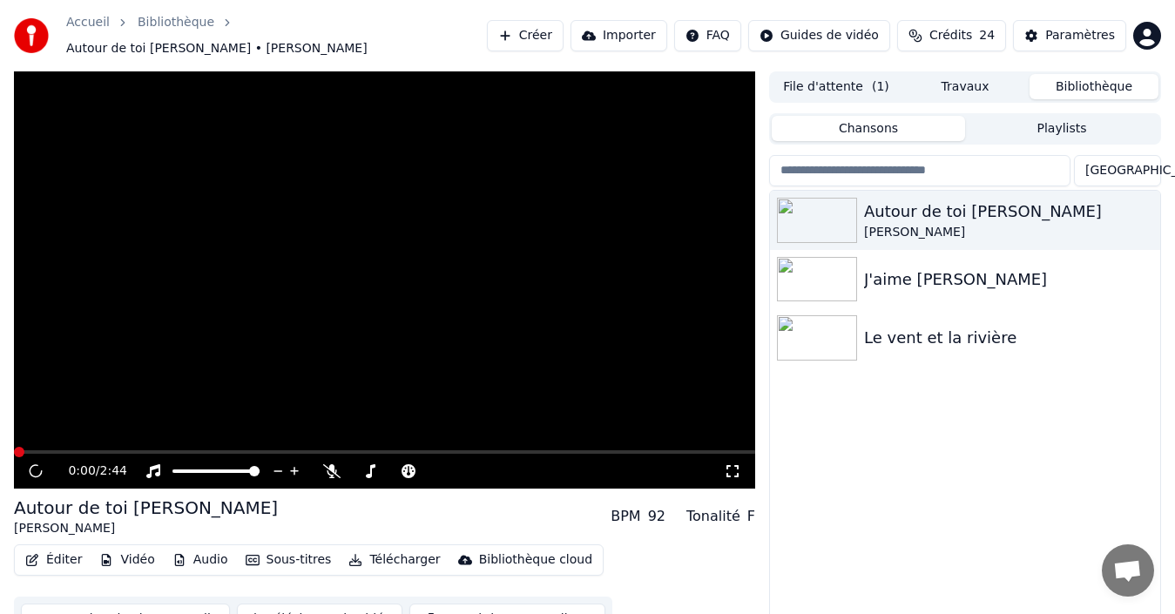
click at [33, 460] on icon at bounding box center [35, 471] width 21 height 22
click at [32, 461] on icon at bounding box center [35, 471] width 19 height 20
click at [187, 510] on div "Autour de toi [PERSON_NAME] BPM 92 Tonalité F" at bounding box center [384, 517] width 741 height 42
click at [334, 604] on button "Télécharger la vidéo" at bounding box center [320, 619] width 166 height 31
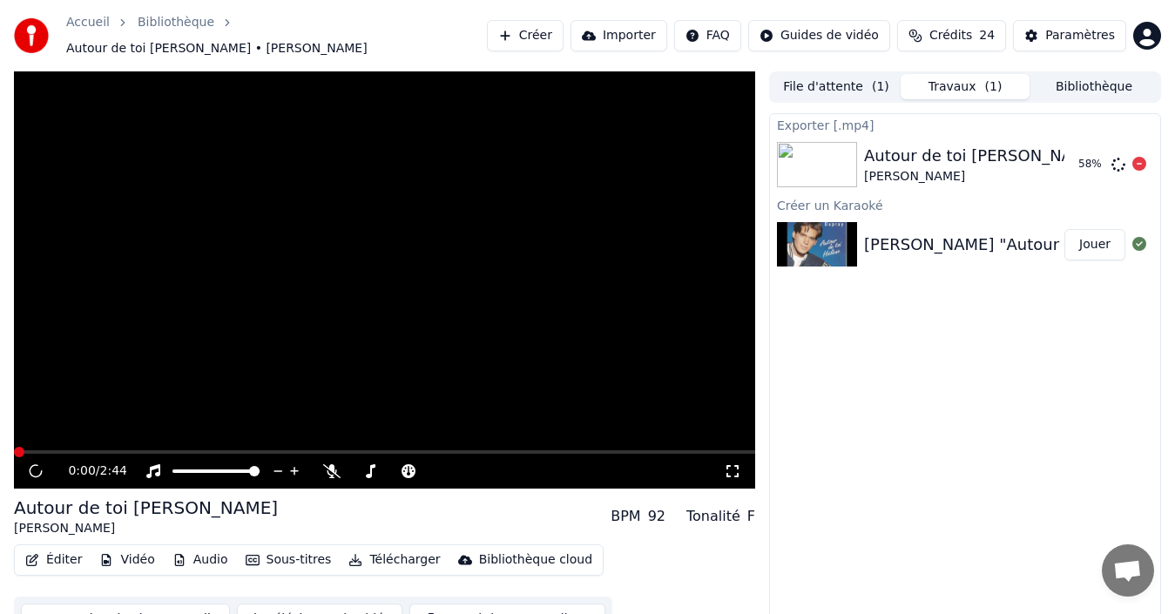
click at [956, 172] on div "[PERSON_NAME]" at bounding box center [983, 176] width 238 height 17
click at [1087, 149] on button "Afficher" at bounding box center [1087, 164] width 77 height 31
drag, startPoint x: 31, startPoint y: 267, endPoint x: 228, endPoint y: 266, distance: 196.8
click at [31, 267] on video at bounding box center [384, 279] width 741 height 417
